Goal: Task Accomplishment & Management: Complete application form

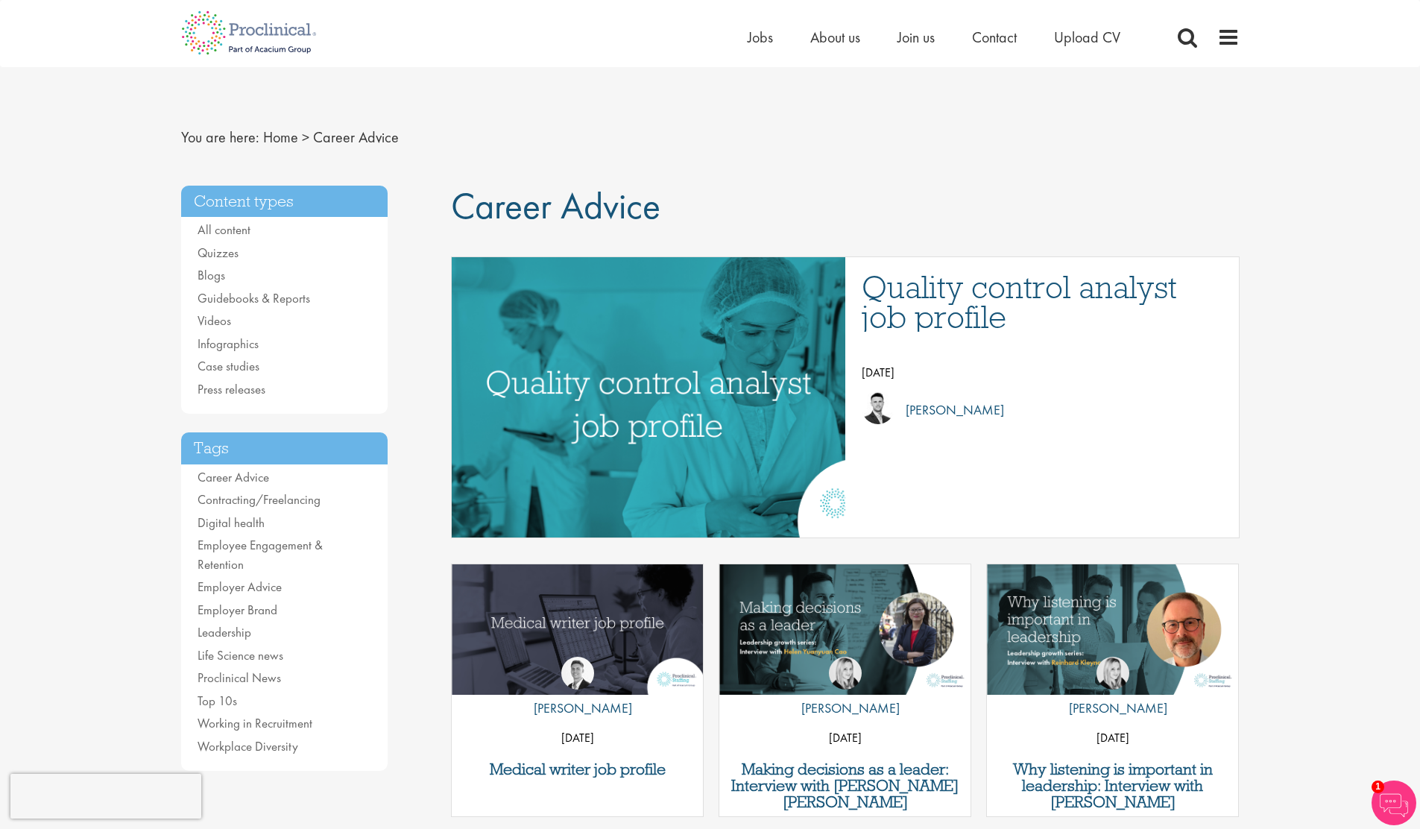
click at [1124, 34] on ul "Home Jobs About us Join us Contact Upload CV" at bounding box center [953, 37] width 410 height 22
click at [1094, 33] on span "Upload CV" at bounding box center [1087, 37] width 66 height 19
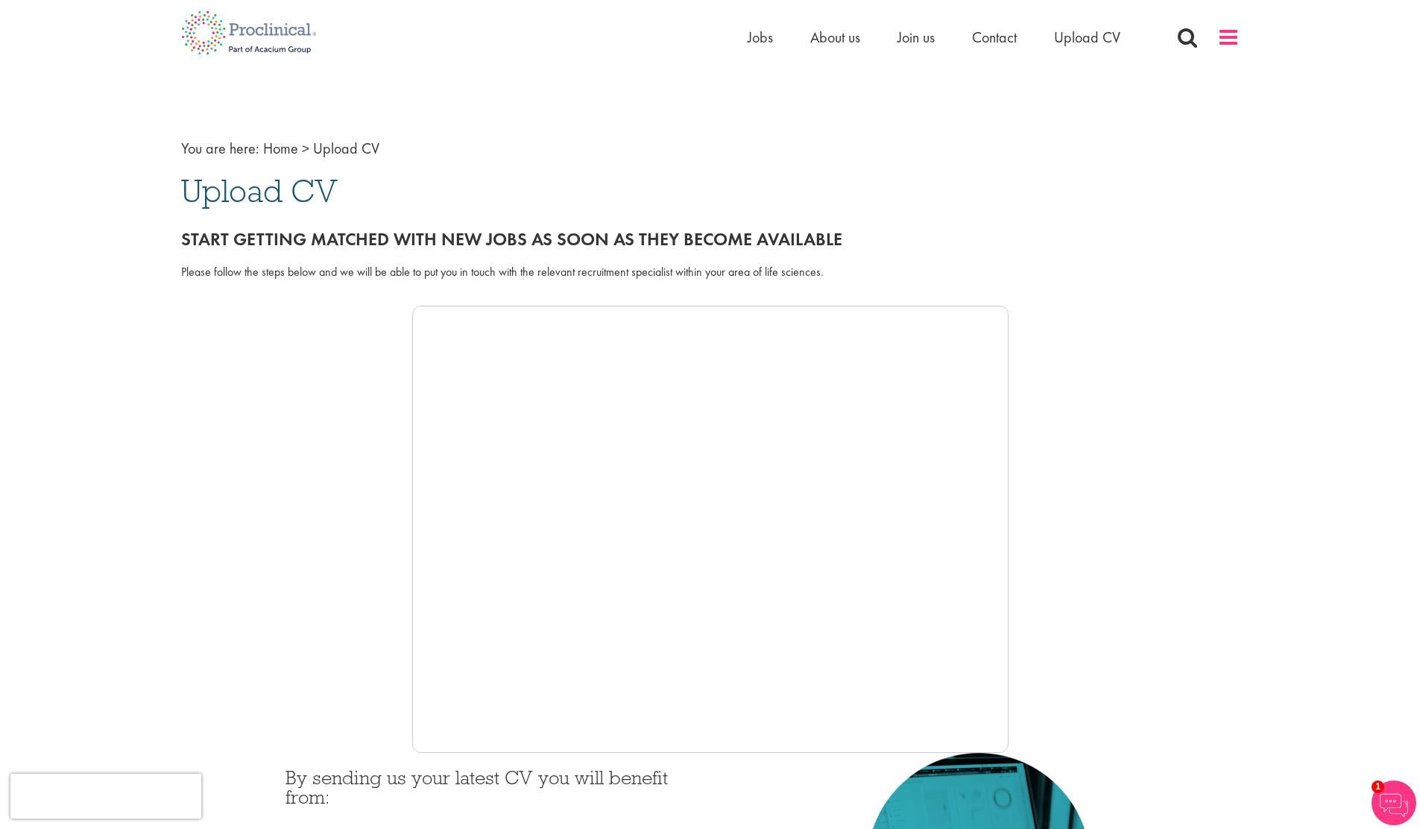
click at [1235, 45] on span at bounding box center [1228, 37] width 22 height 22
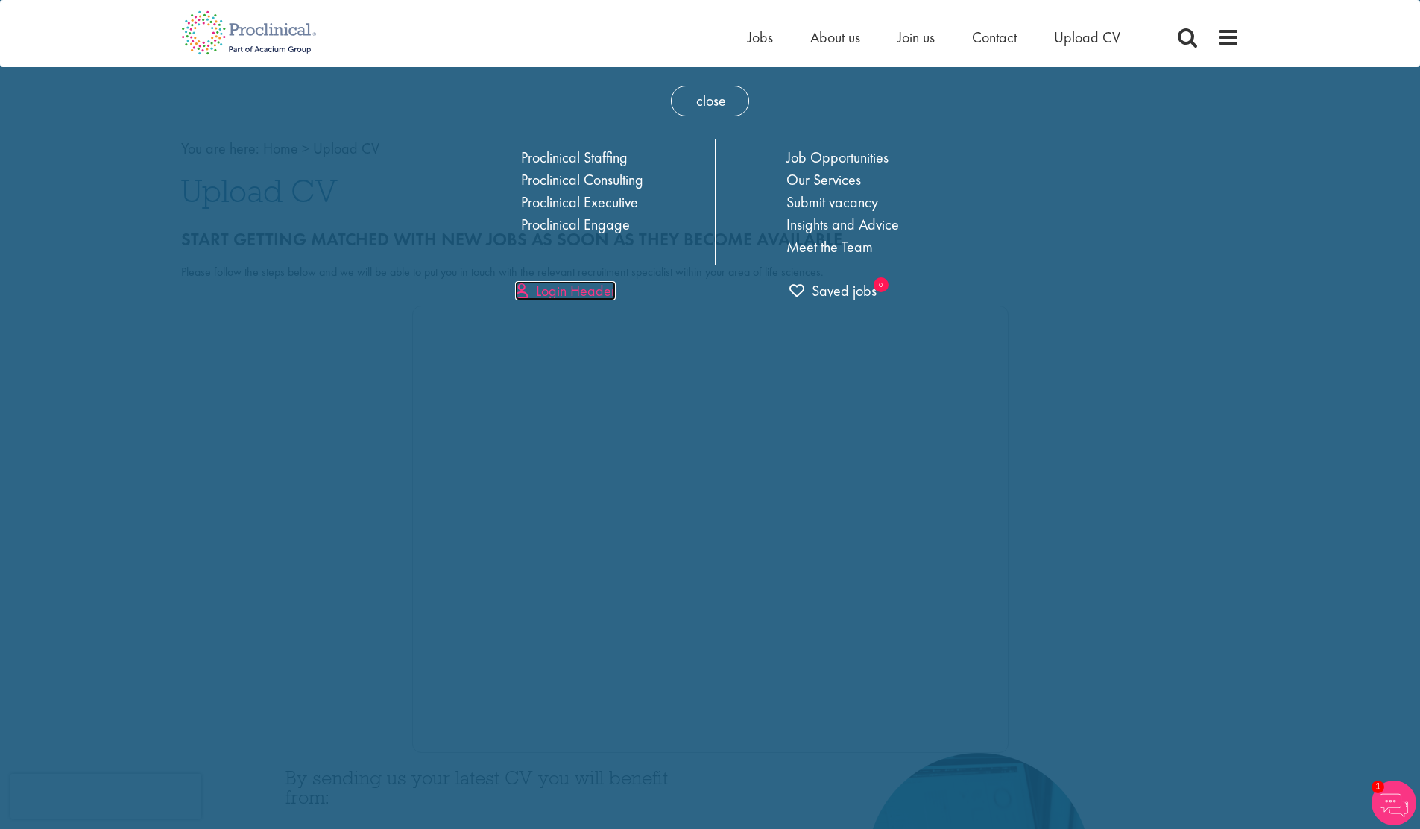
click at [593, 296] on link "Login Header" at bounding box center [565, 290] width 101 height 19
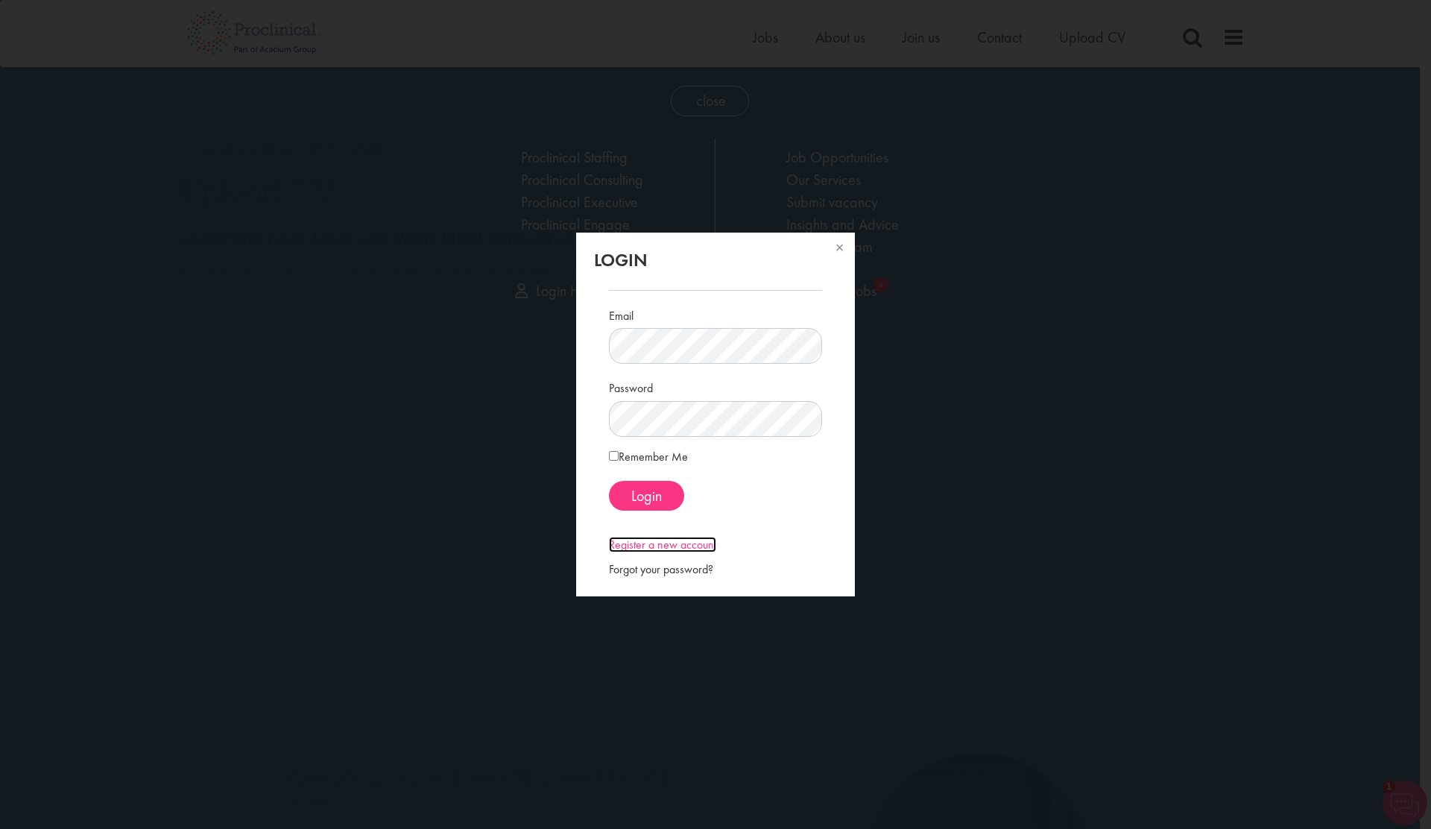
click at [668, 549] on link "Register a new account" at bounding box center [662, 545] width 107 height 16
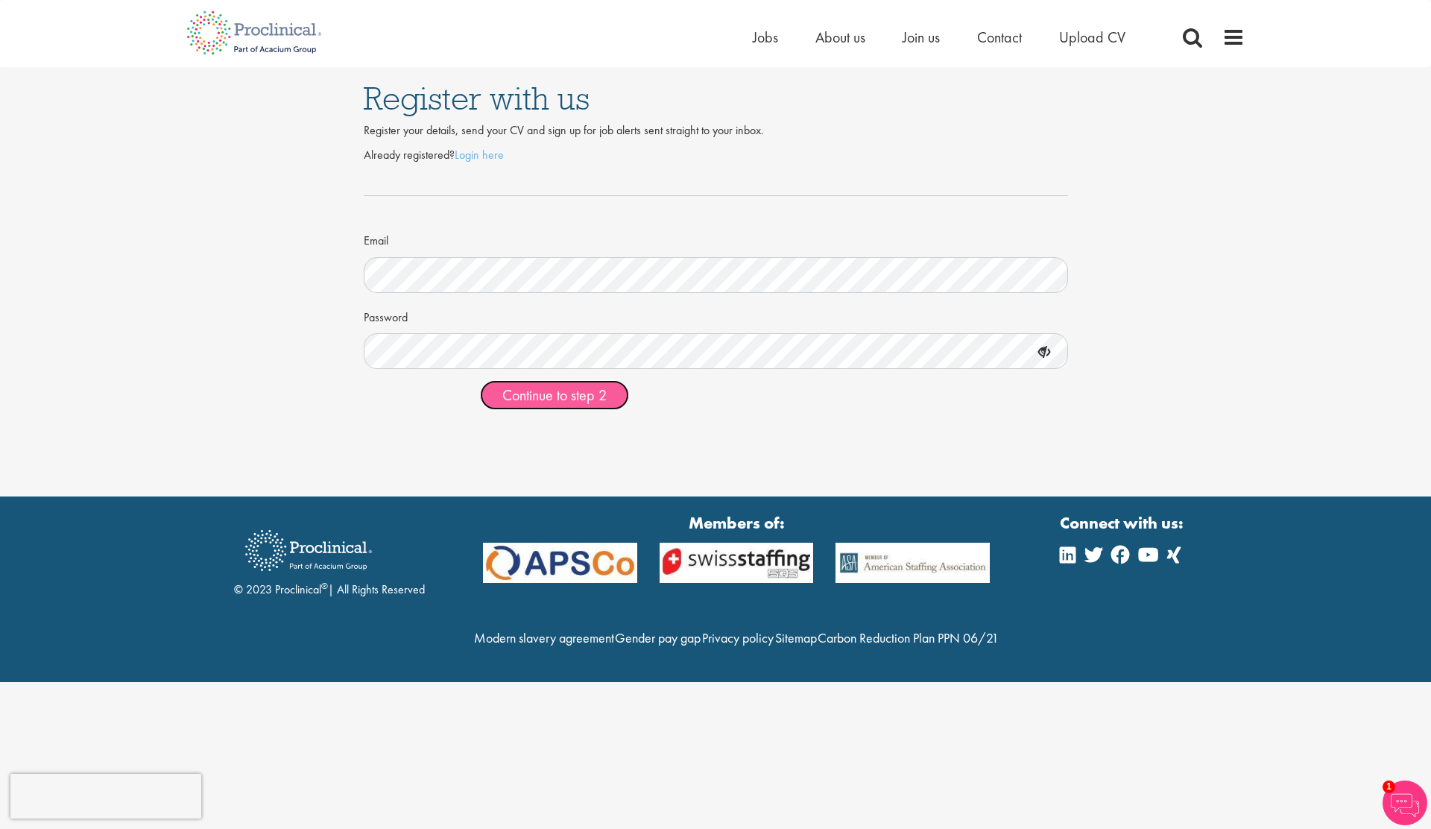
click at [605, 403] on span "Continue to step 2" at bounding box center [554, 394] width 104 height 19
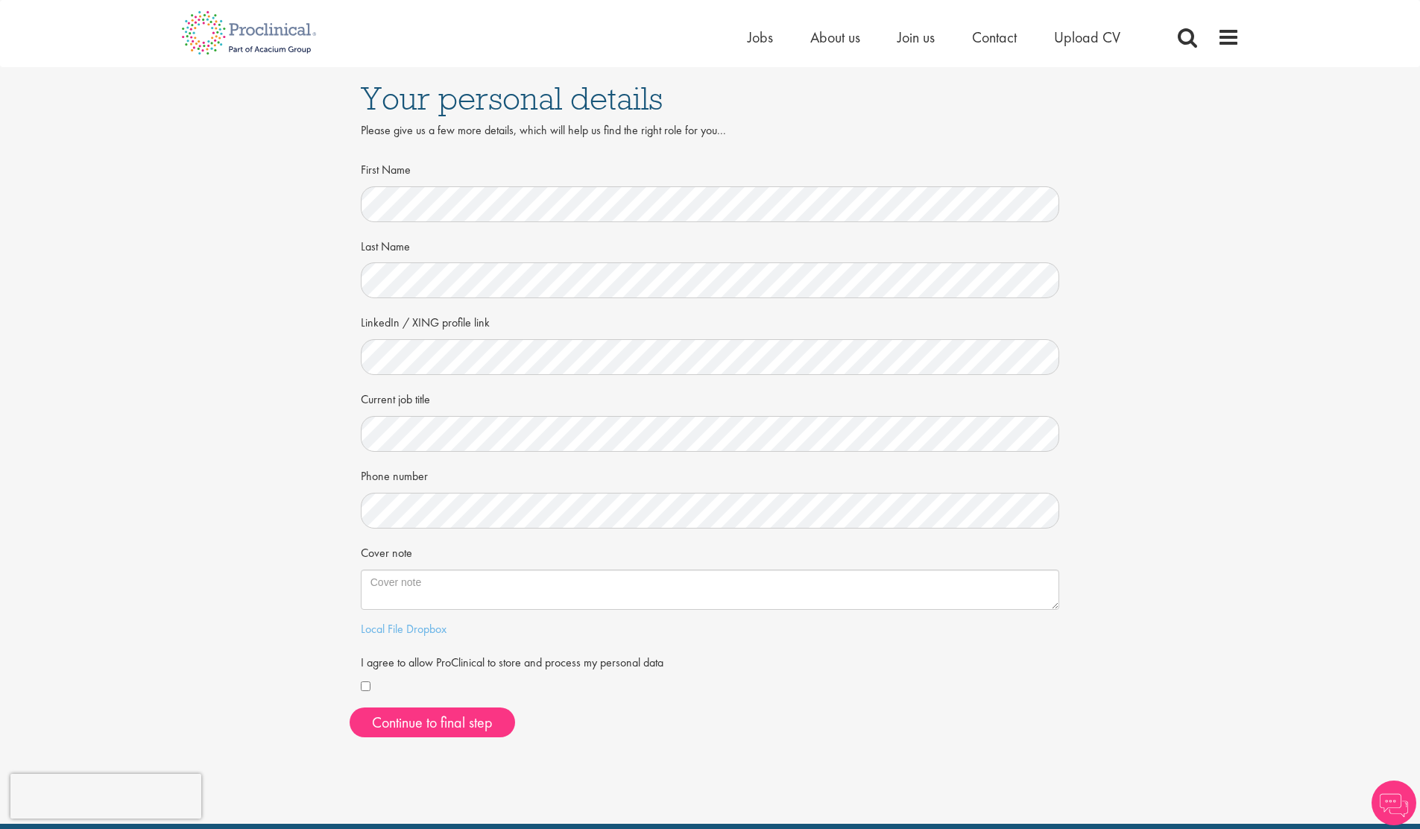
click at [452, 186] on div at bounding box center [710, 204] width 699 height 36
click at [318, 510] on div "Your personal details Please give us a few more details, which will help us fin…" at bounding box center [710, 408] width 1443 height 682
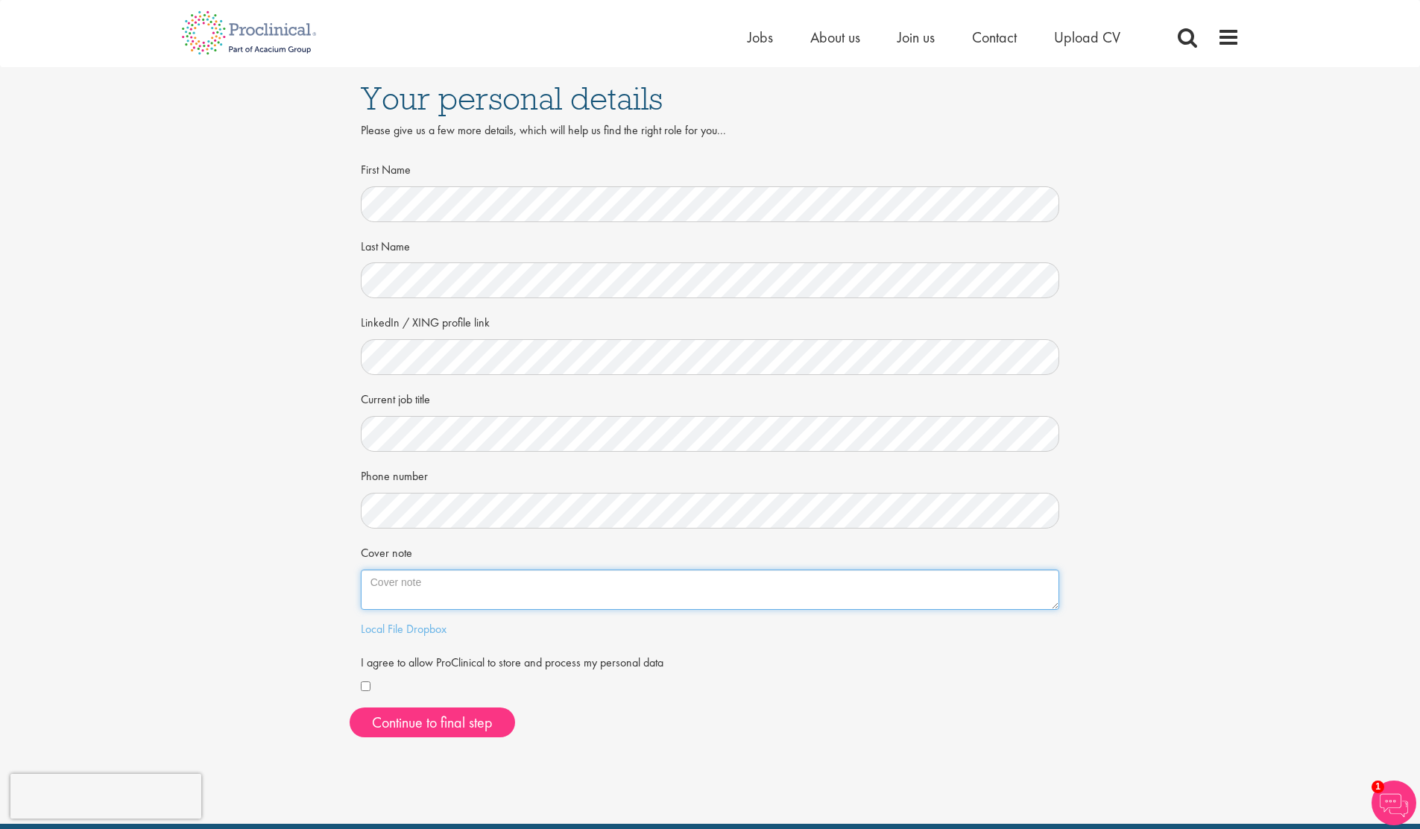
click at [482, 593] on textarea "Cover note" at bounding box center [710, 590] width 699 height 40
paste textarea "I am a passionate IT Manager with over 30 years of experience in various, diver…"
click at [886, 591] on textarea "I am a passionate IT Manager with over 30 years of experience in various, diver…" at bounding box center [710, 590] width 699 height 40
click at [740, 586] on textarea "I am a passionate IT Manager with over 30 years of experience in various, diver…" at bounding box center [710, 590] width 699 height 40
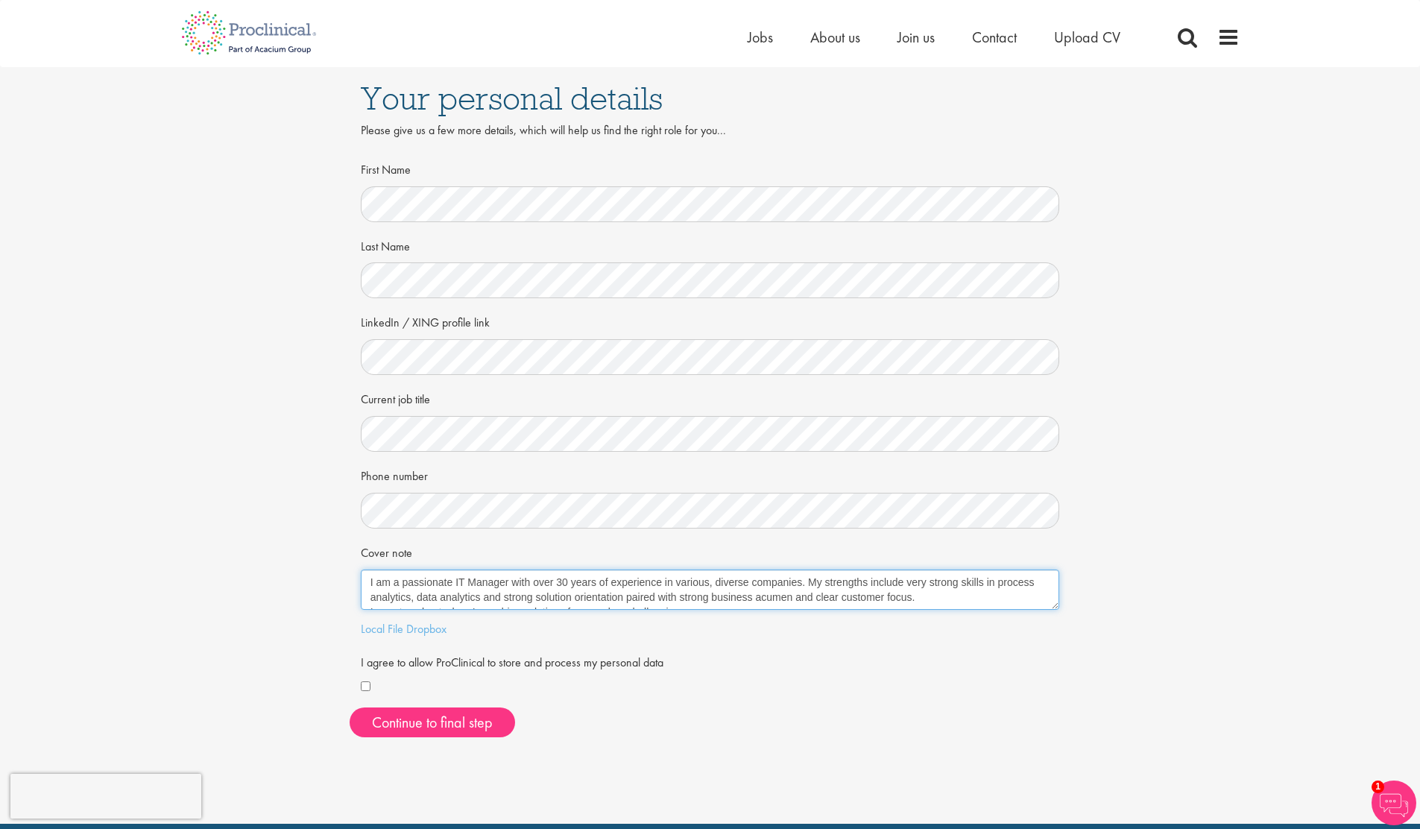
click at [968, 601] on textarea "I am a passionate IT Manager with over 30 years of experience in various, diver…" at bounding box center [710, 590] width 699 height 40
type textarea "I am a passionate IT Manager with over 30 years of experience in various, diver…"
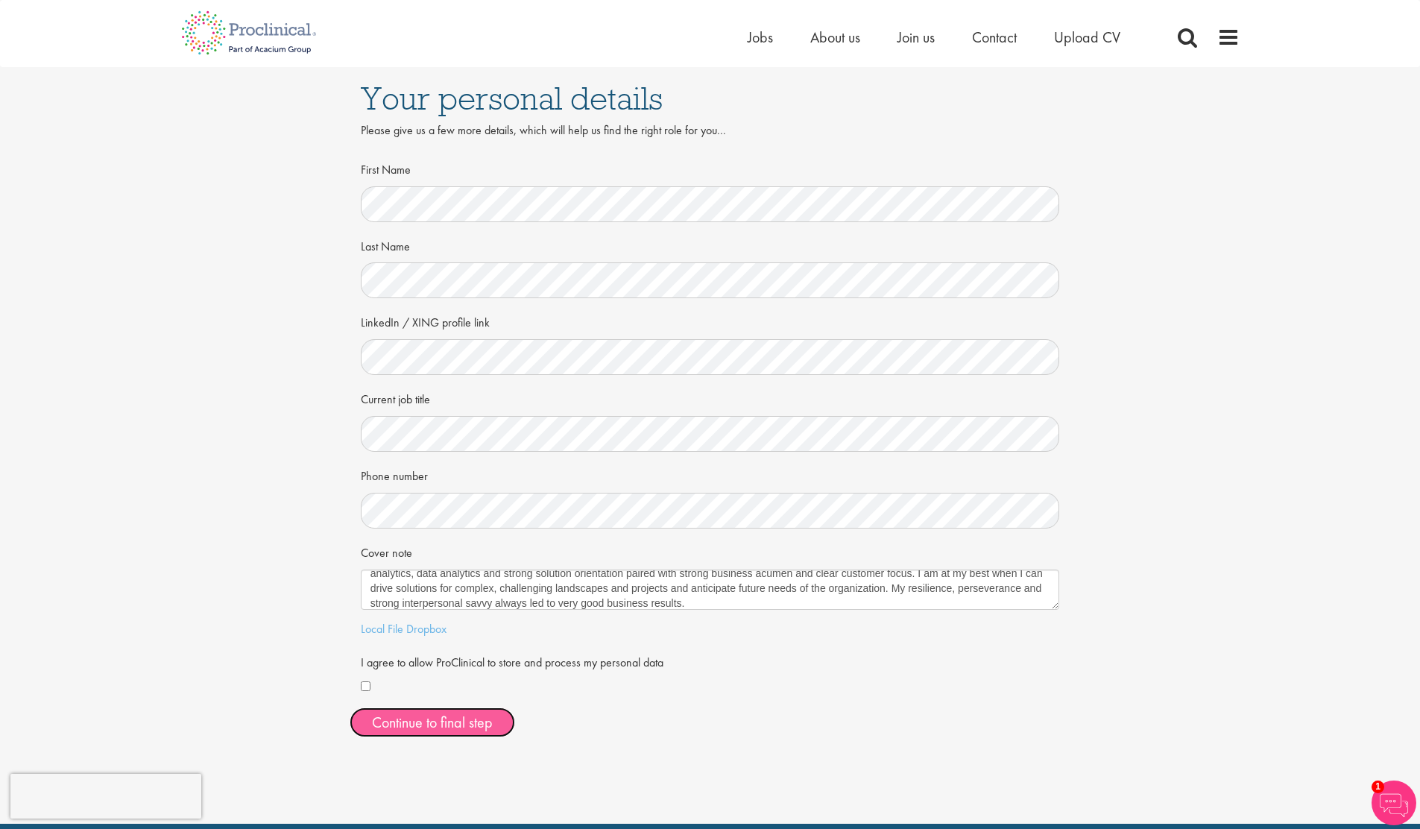
click at [441, 719] on button "Continue to final step" at bounding box center [433, 723] width 166 height 30
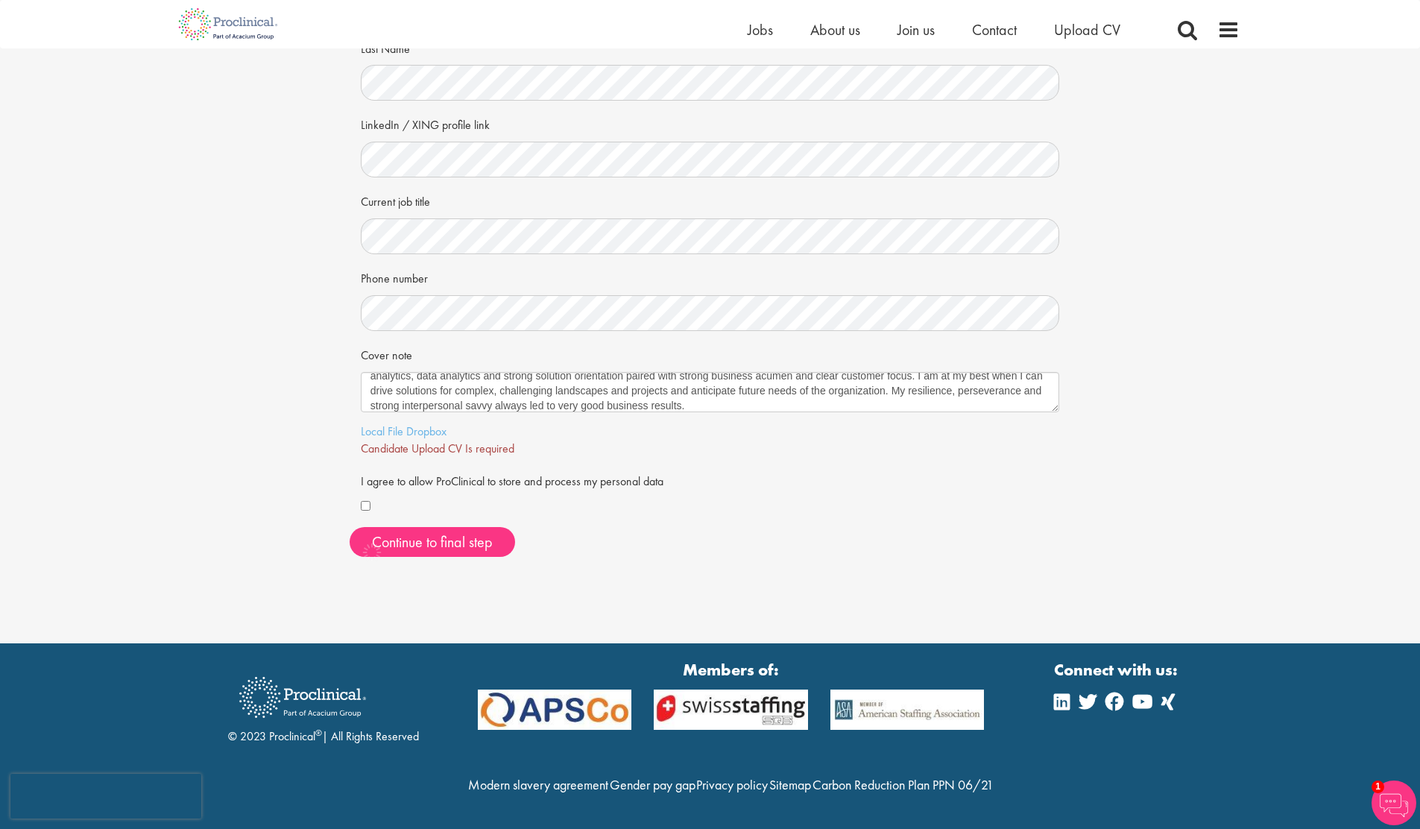
scroll to position [211, 0]
click at [394, 423] on link "Local File" at bounding box center [382, 431] width 42 height 16
click at [459, 532] on span "Continue to final step" at bounding box center [432, 541] width 121 height 19
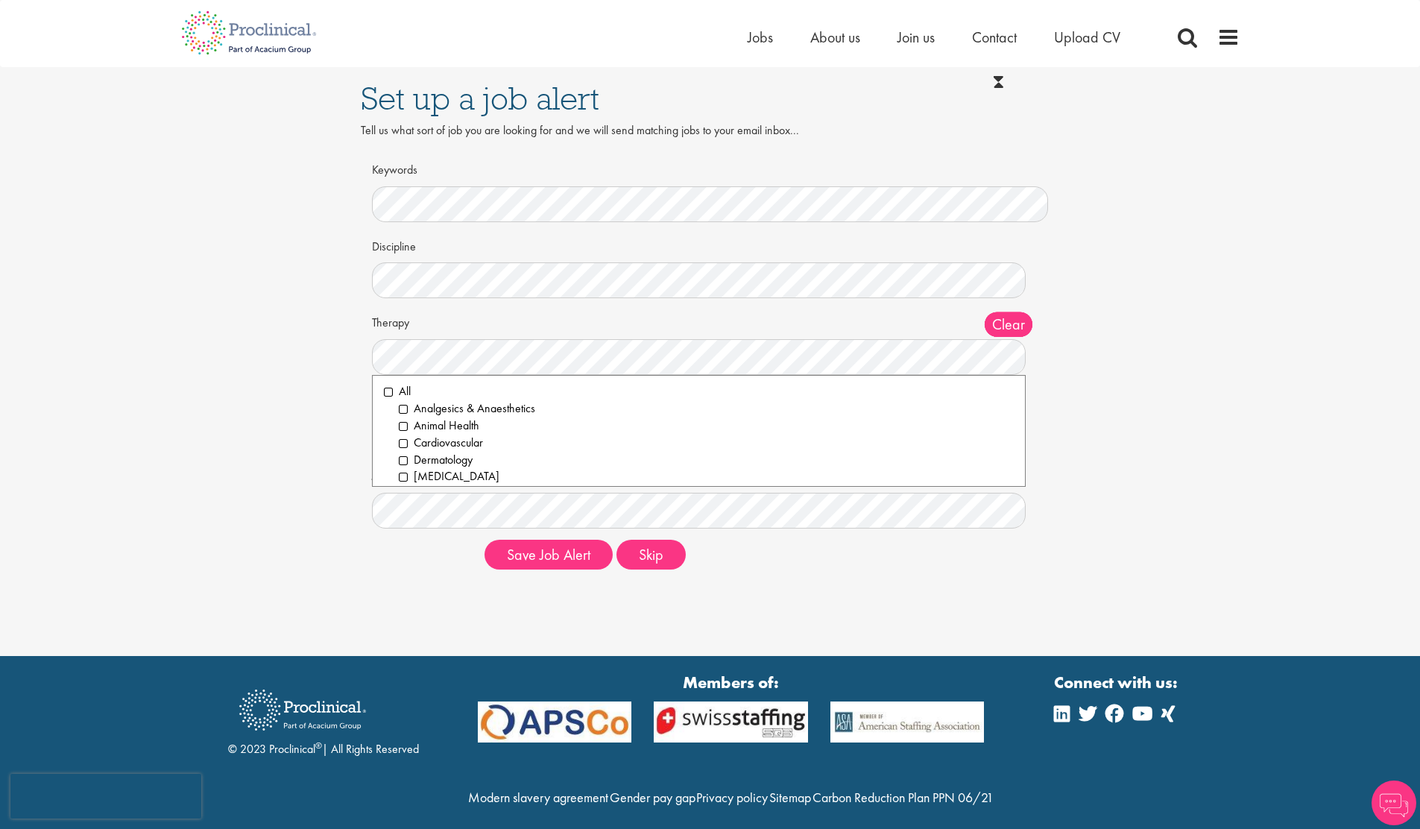
click at [284, 392] on div "Set up a job alert Tell us what sort of job you are looking for and we will sen…" at bounding box center [710, 324] width 1443 height 514
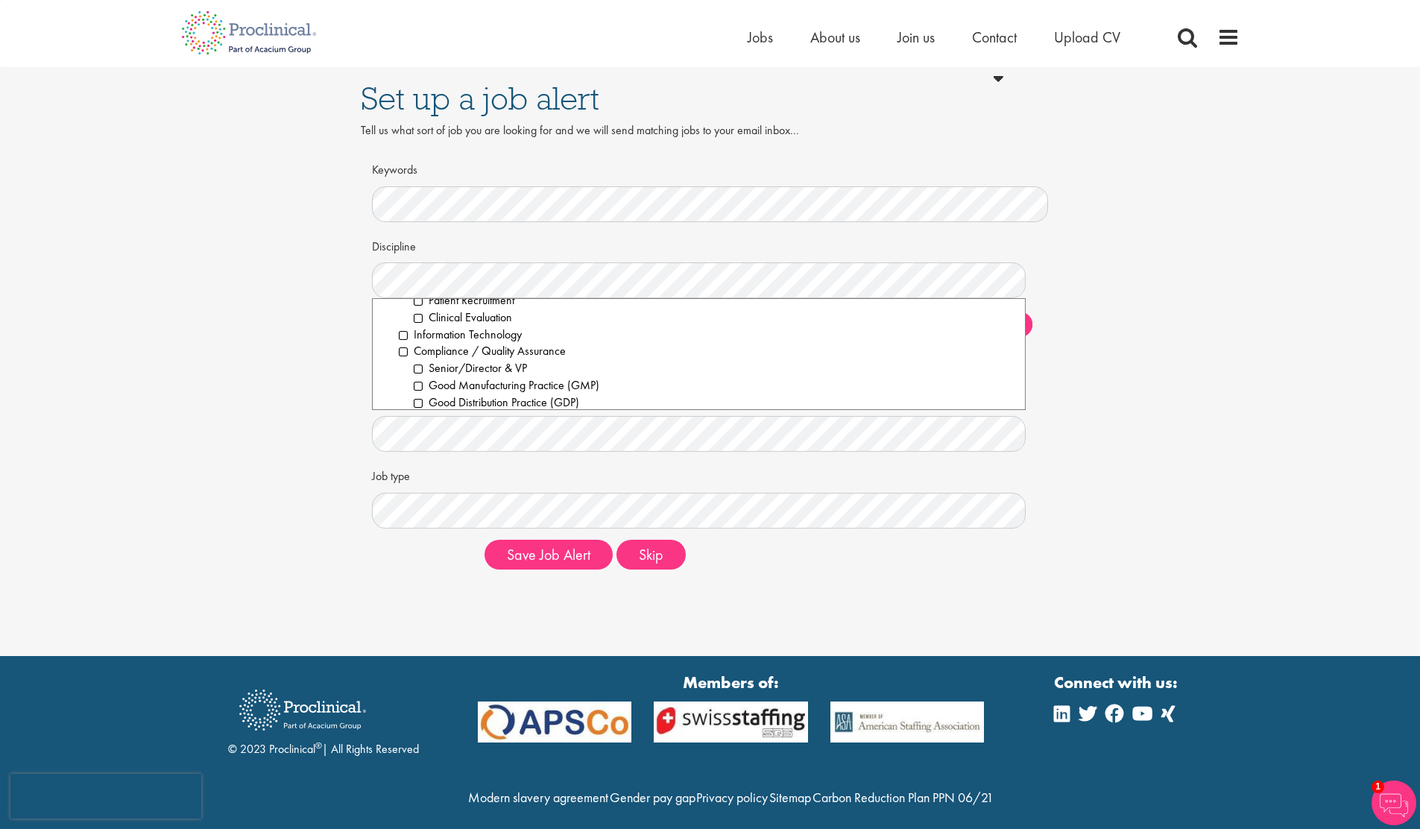
scroll to position [526, 0]
click at [479, 317] on li "Information Technology" at bounding box center [707, 317] width 616 height 17
click at [368, 507] on div "Keywords Discipline Clear All Computer Science Data Science Recruitment Consult…" at bounding box center [710, 369] width 699 height 424
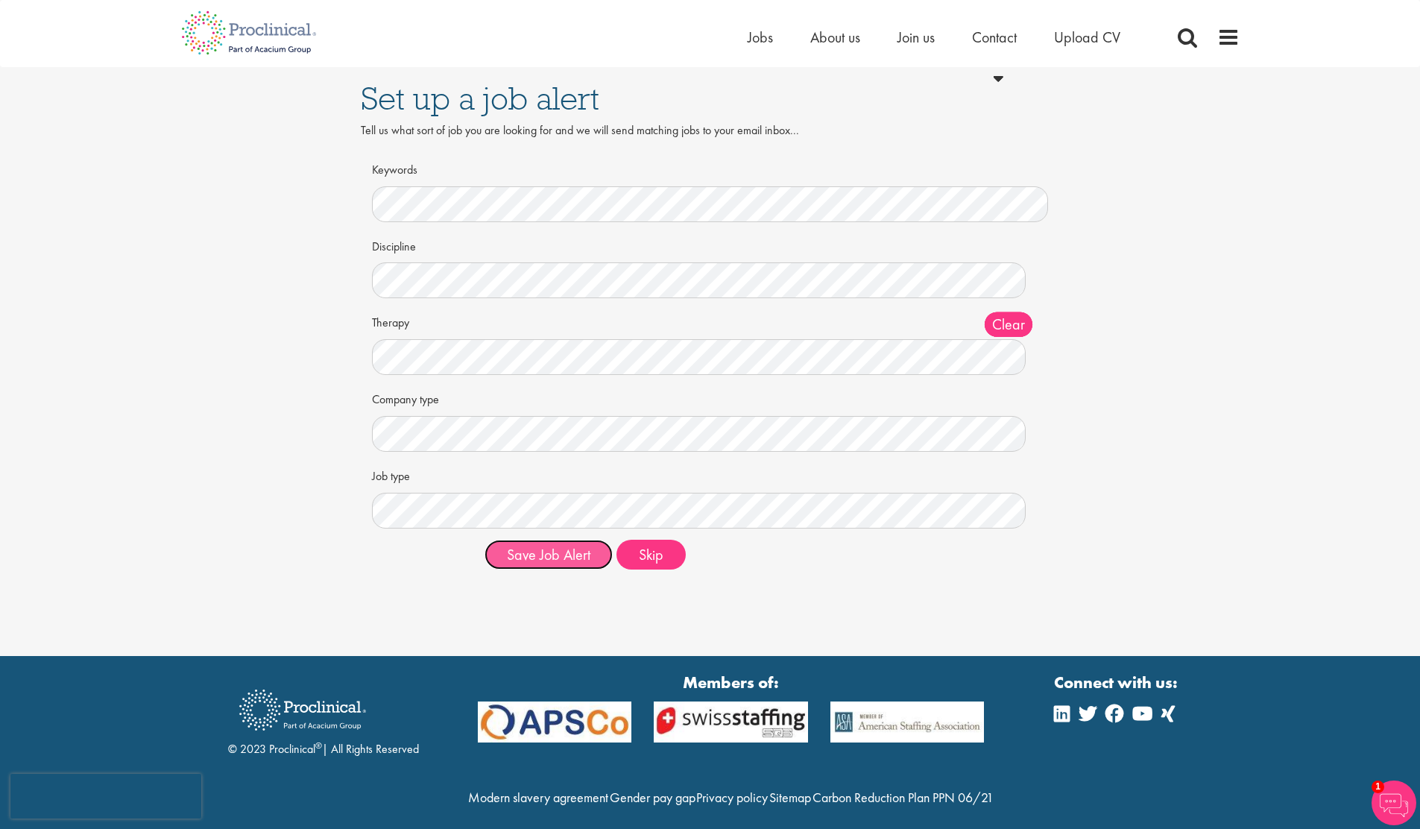
click at [539, 558] on button "Save Job Alert" at bounding box center [549, 555] width 128 height 30
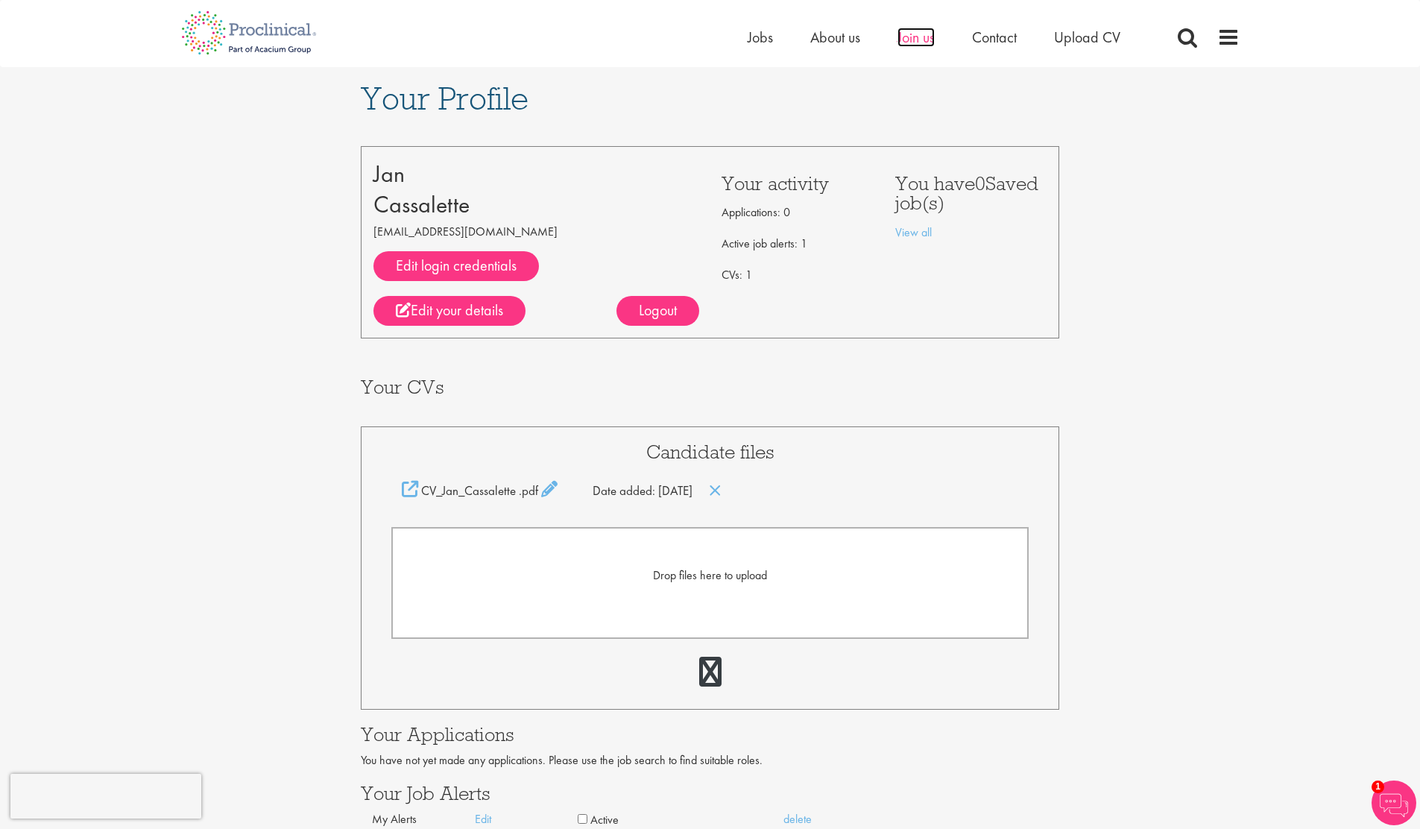
click at [907, 35] on span "Join us" at bounding box center [916, 37] width 37 height 19
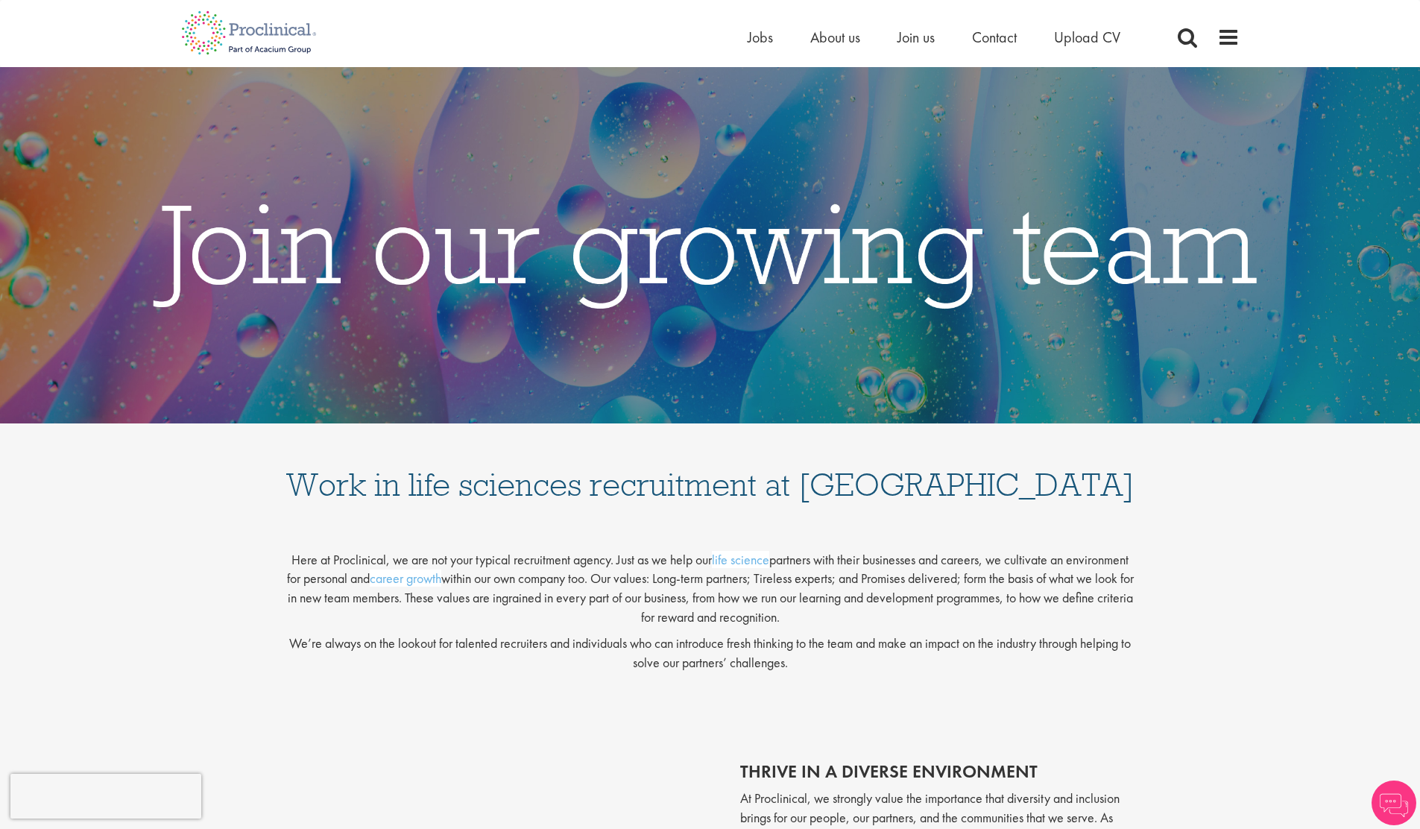
scroll to position [473, 0]
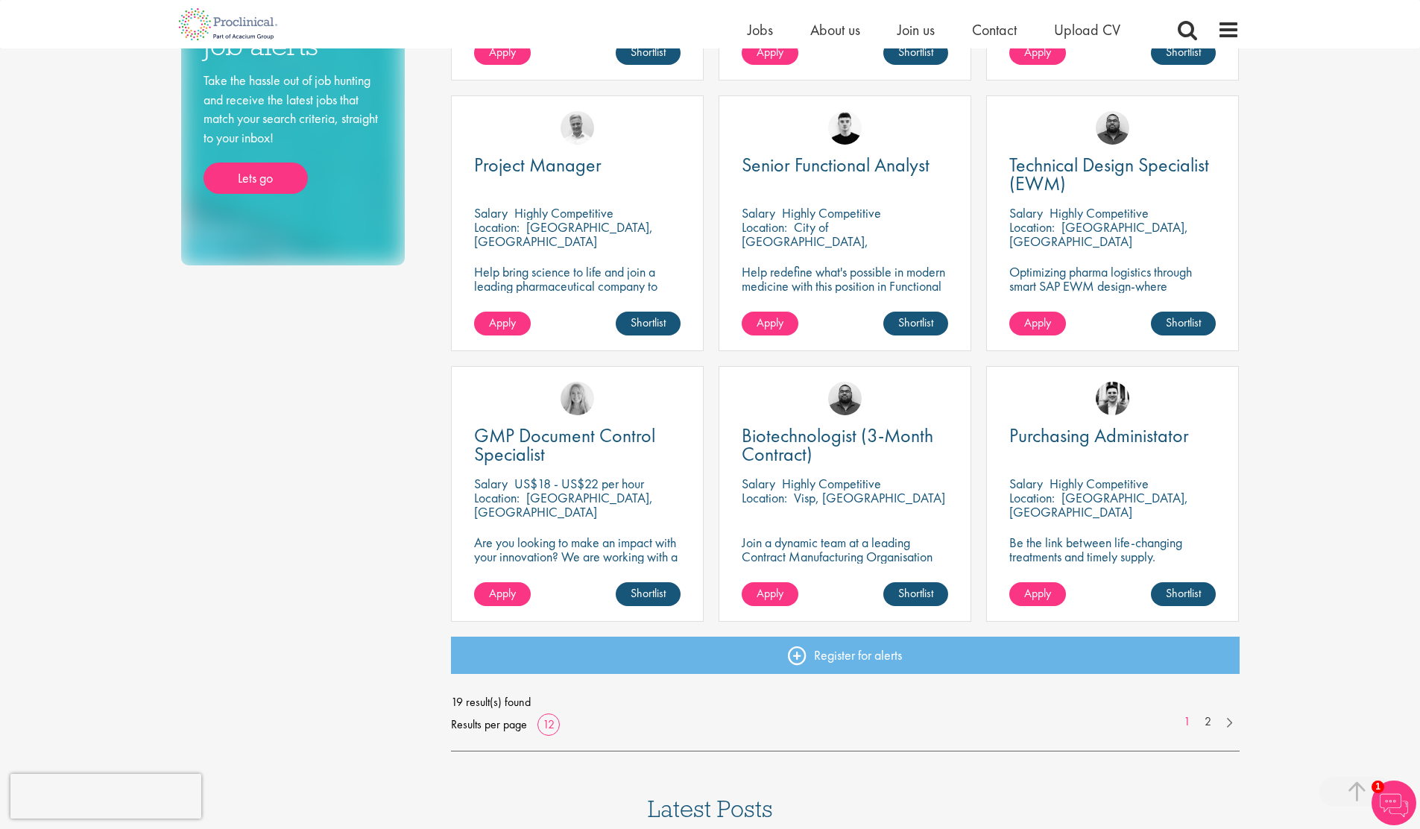
scroll to position [1042, 0]
